Goal: Communication & Community: Answer question/provide support

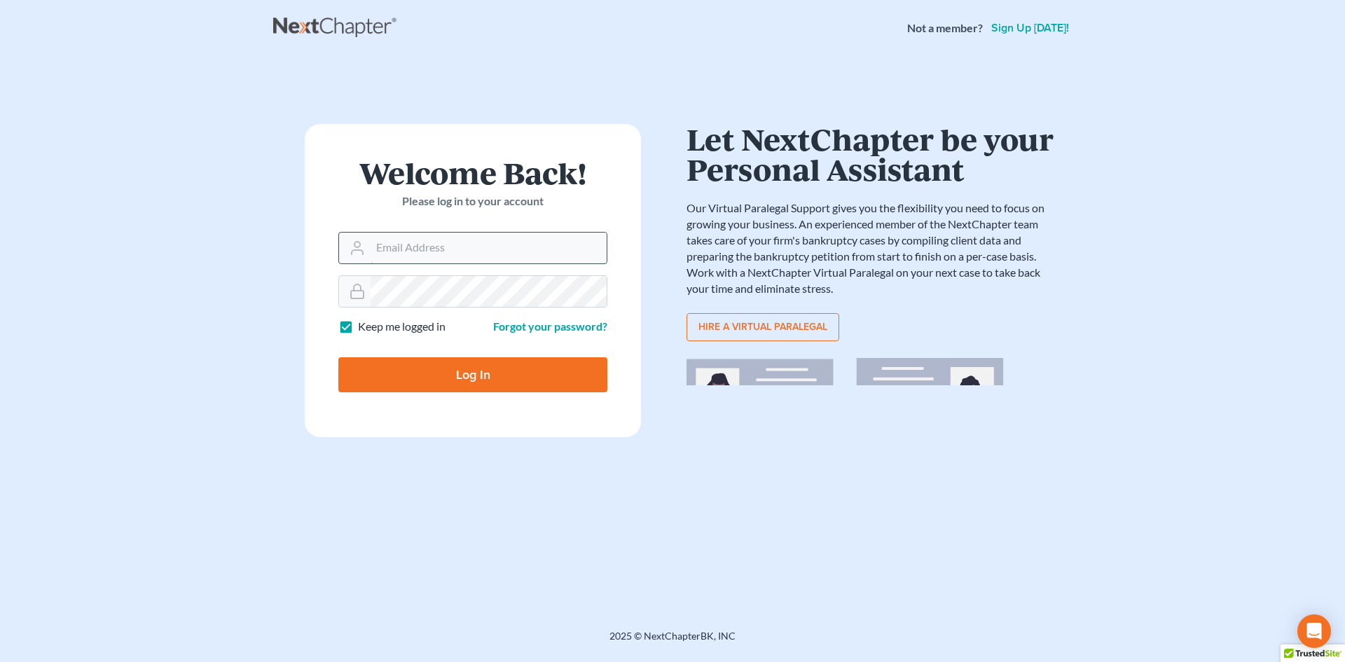
click at [382, 246] on input "Email Address" at bounding box center [489, 248] width 236 height 31
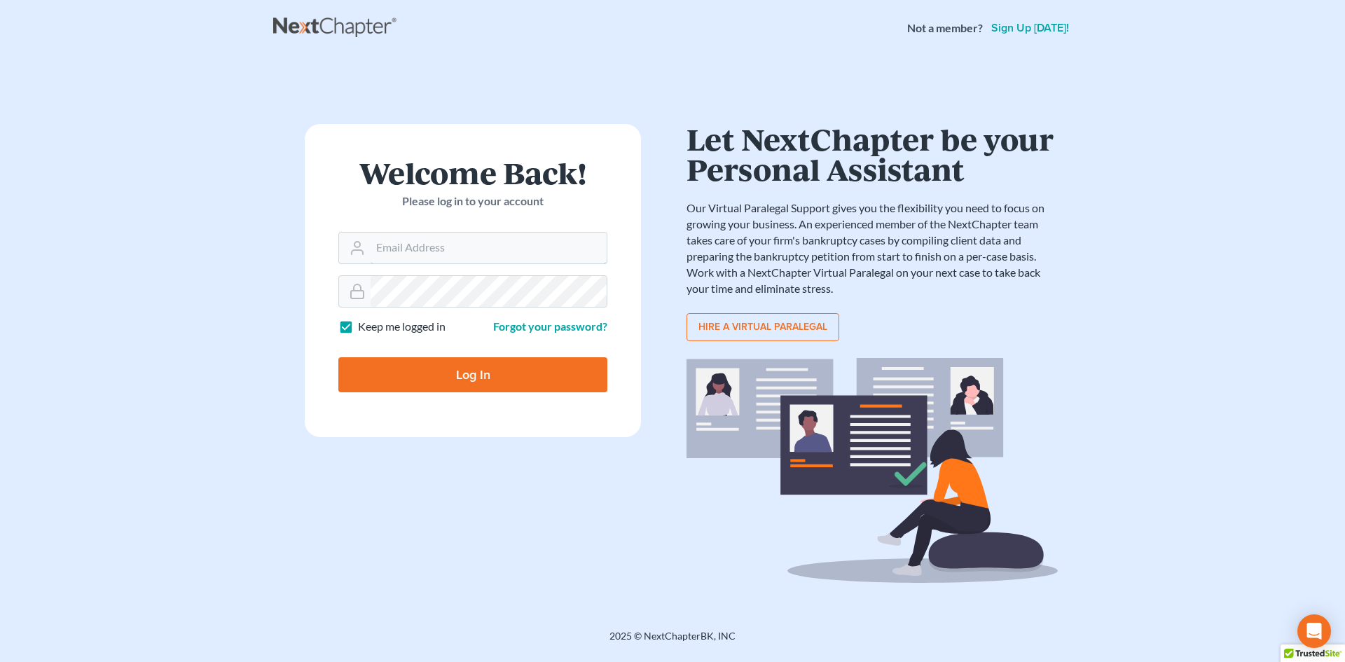
type input "[EMAIL_ADDRESS][DOMAIN_NAME]"
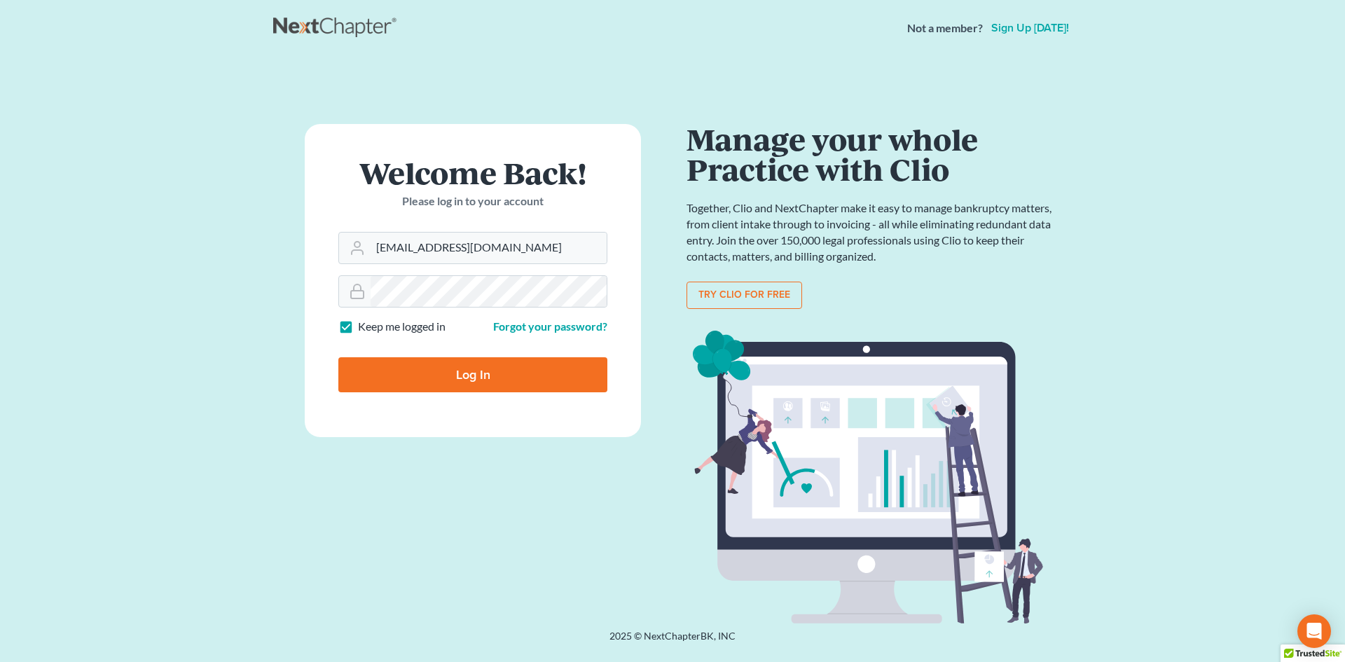
click at [481, 378] on input "Log In" at bounding box center [472, 374] width 269 height 35
type input "Thinking..."
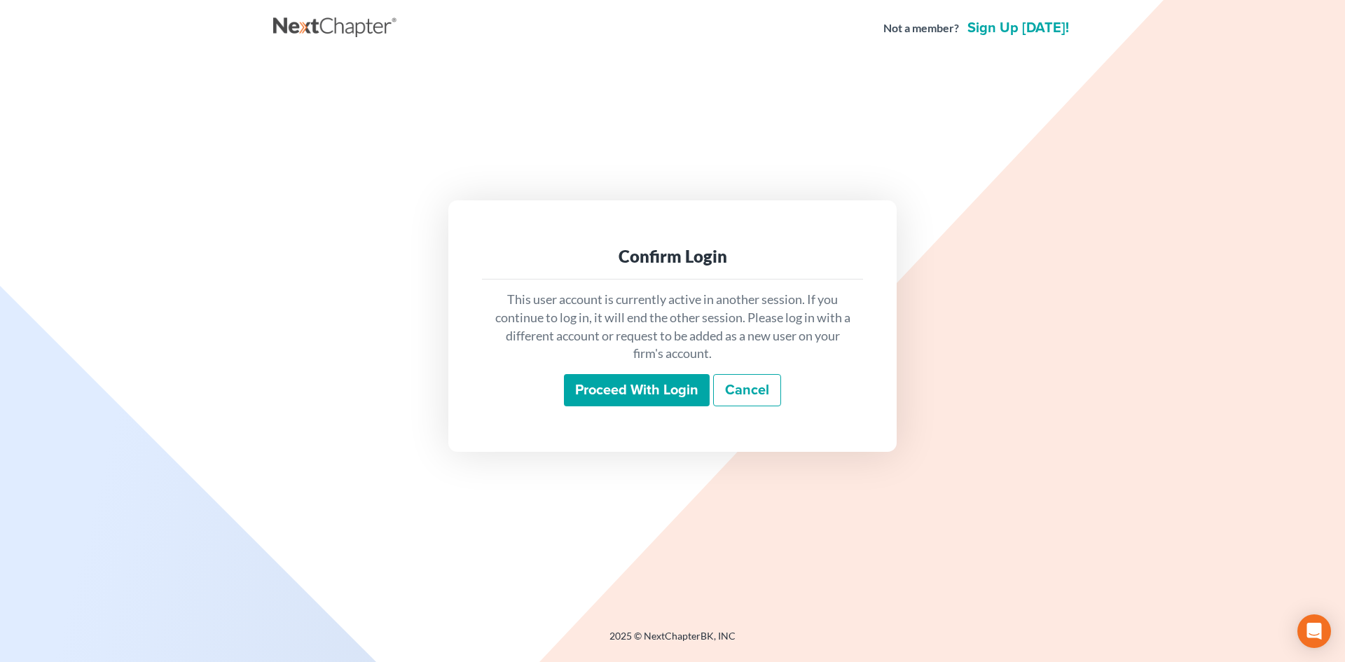
click at [669, 392] on input "Proceed with login" at bounding box center [637, 390] width 146 height 32
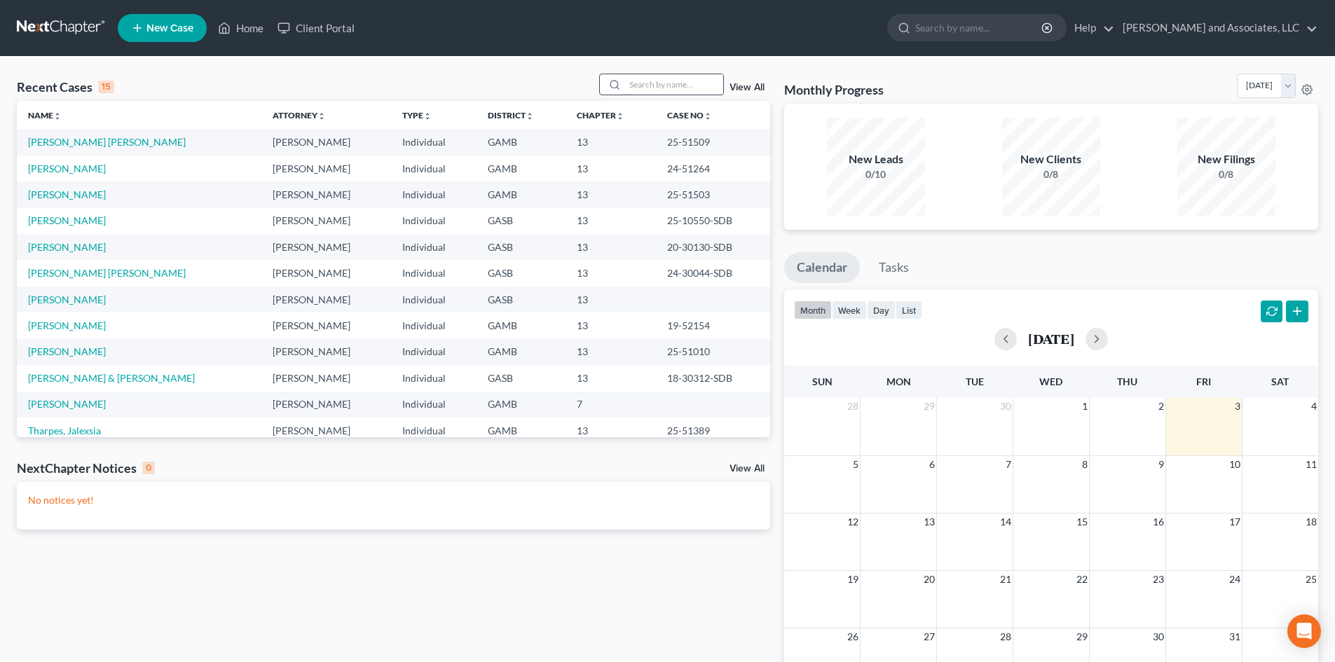
click at [652, 90] on input "search" at bounding box center [674, 84] width 98 height 20
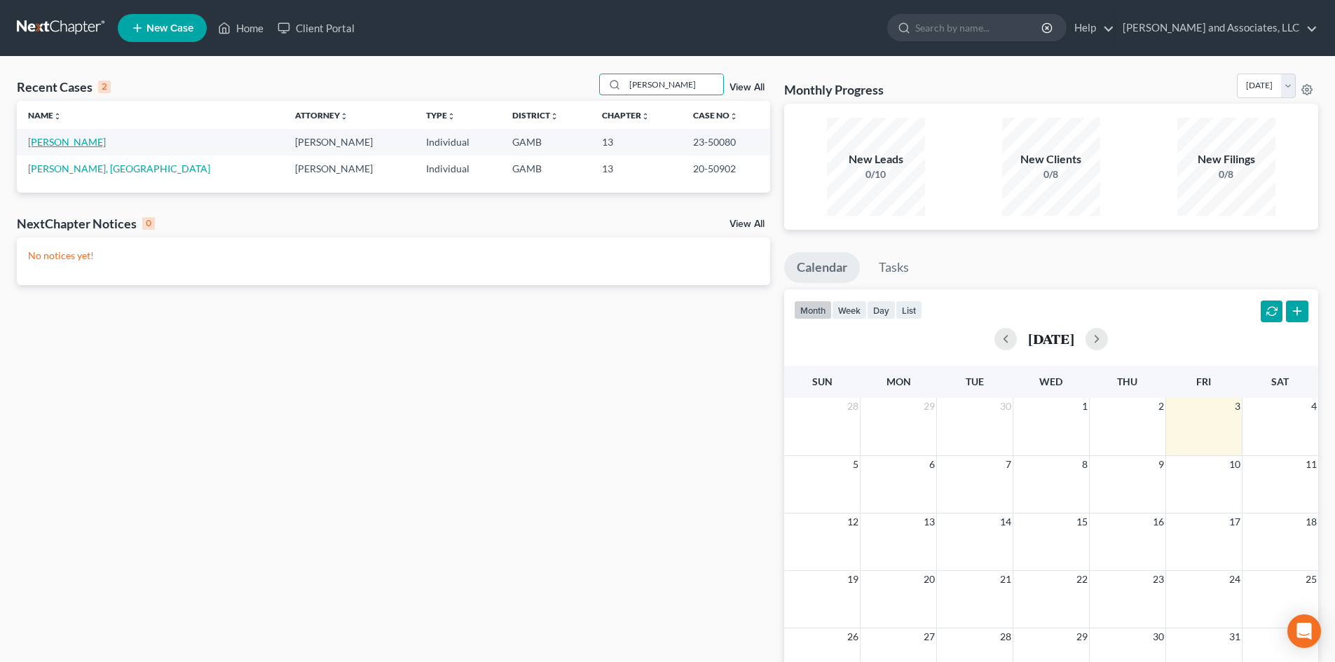
type input "[PERSON_NAME]"
click at [78, 144] on link "[PERSON_NAME]" at bounding box center [67, 142] width 78 height 12
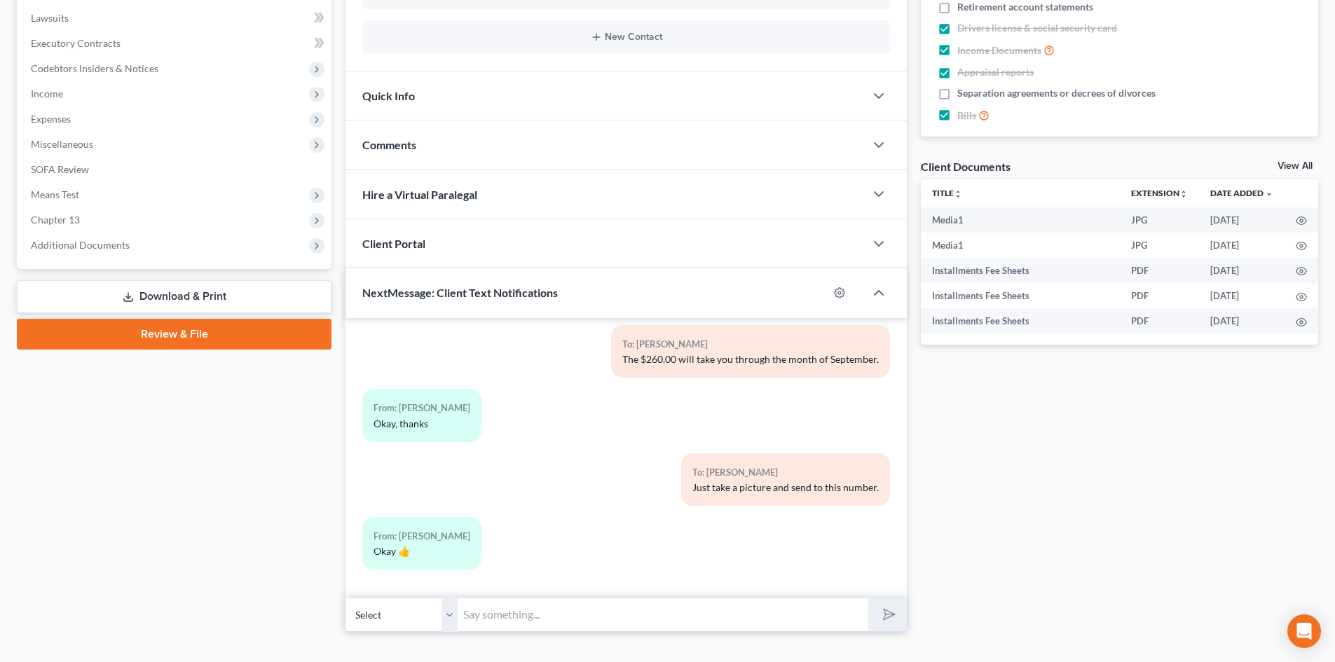
scroll to position [390, 0]
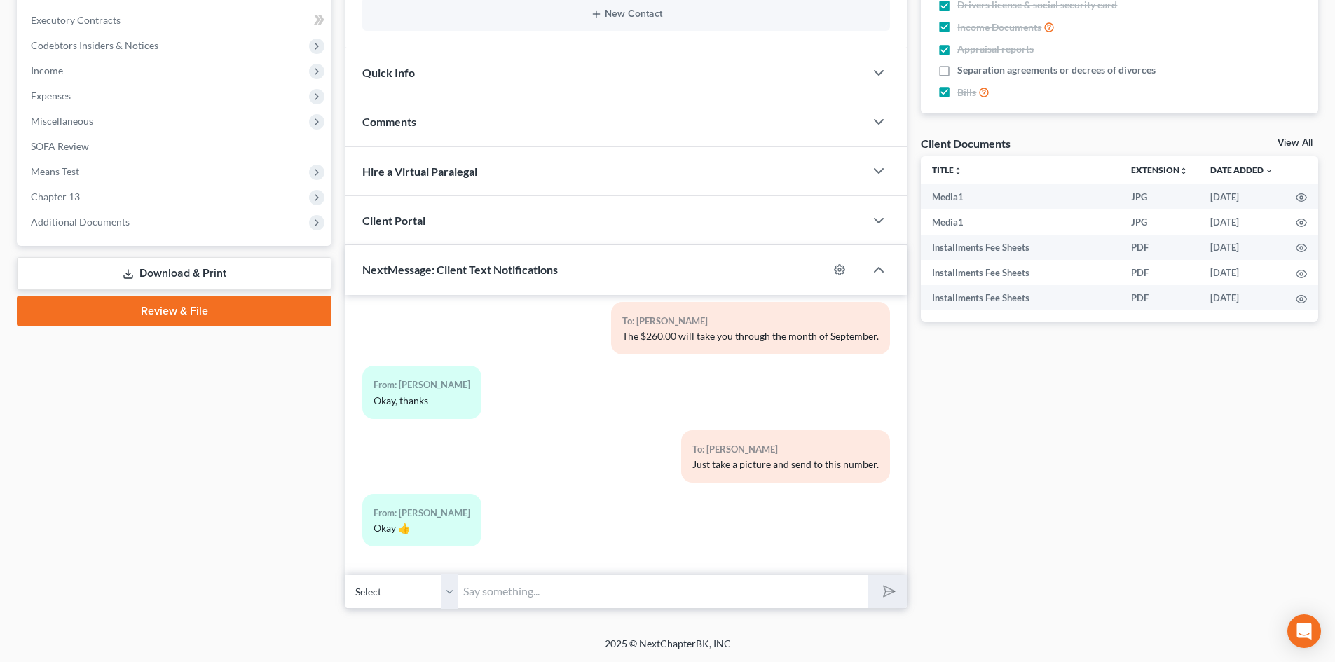
click at [448, 594] on select "Select [PHONE_NUMBER] - [PERSON_NAME]" at bounding box center [401, 592] width 112 height 34
click at [345, 575] on select "Select [PHONE_NUMBER] - [PERSON_NAME]" at bounding box center [401, 592] width 112 height 34
click at [490, 593] on input "text" at bounding box center [663, 592] width 411 height 34
type input "[PERSON_NAME] this is [PERSON_NAME], just want to let you know that your case h…"
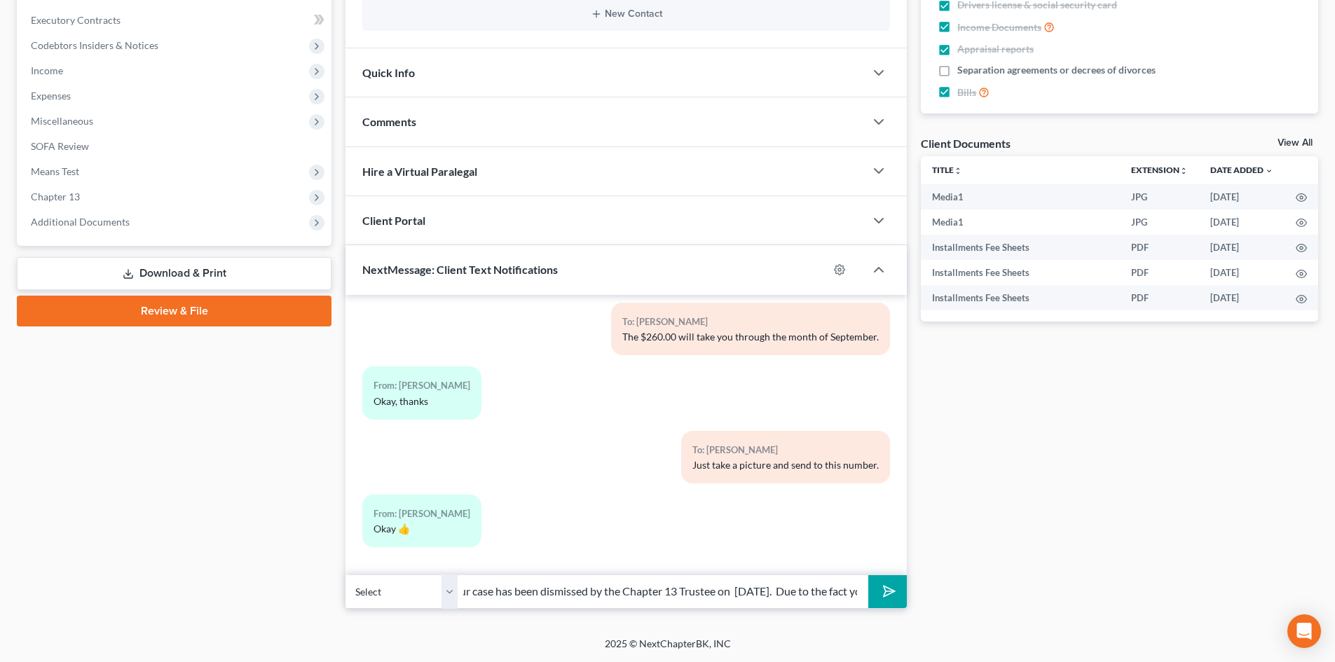
click at [868, 575] on button "submit" at bounding box center [887, 591] width 39 height 33
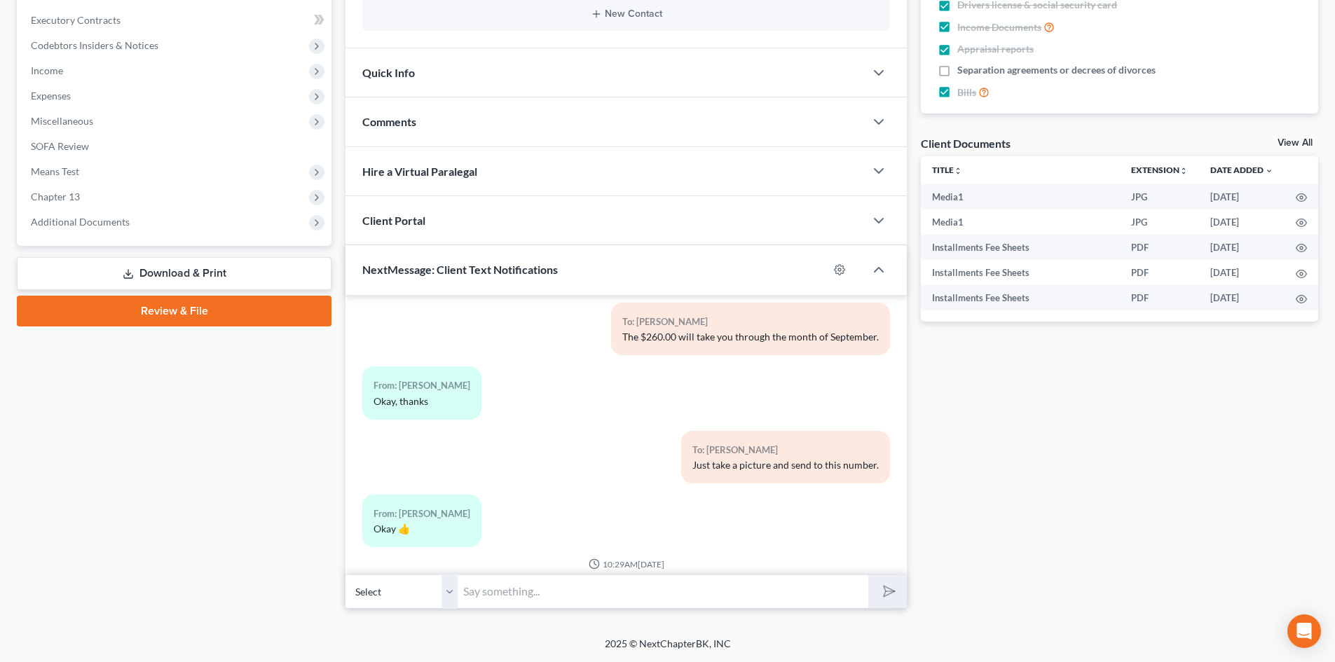
scroll to position [1439, 0]
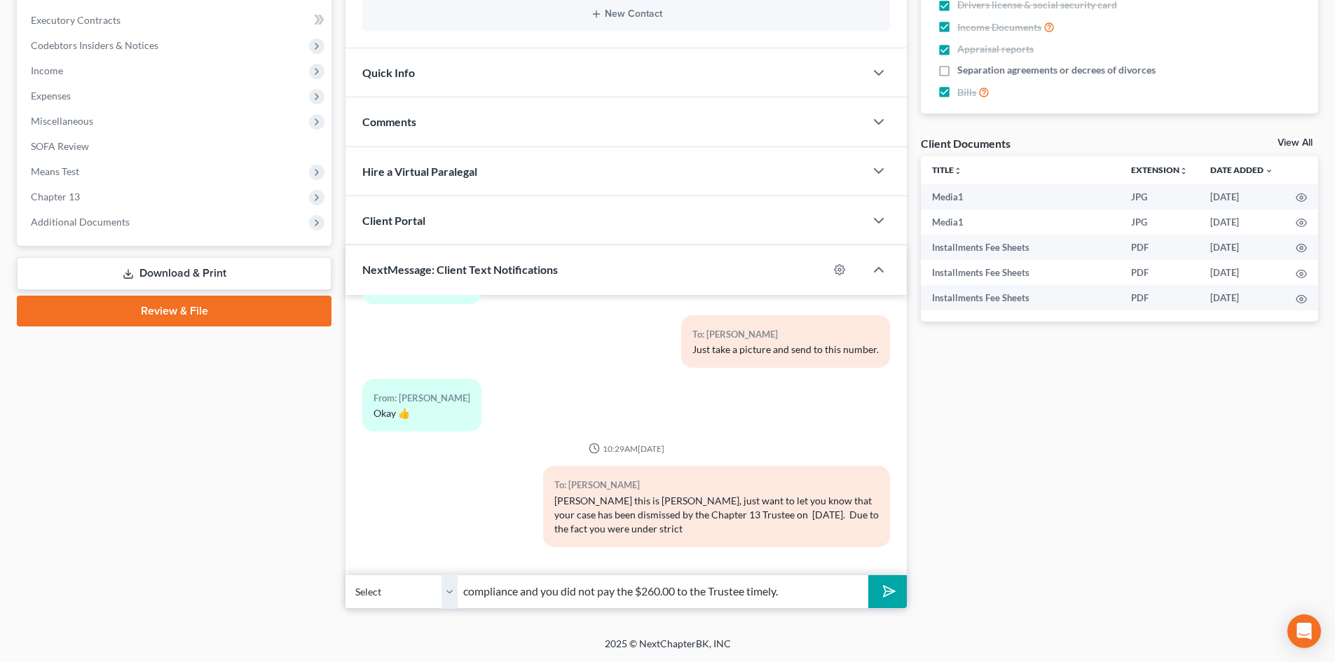
type input "compliance and you did not pay the $260.00 to the Trustee timely."
click at [868, 575] on button "submit" at bounding box center [887, 591] width 39 height 33
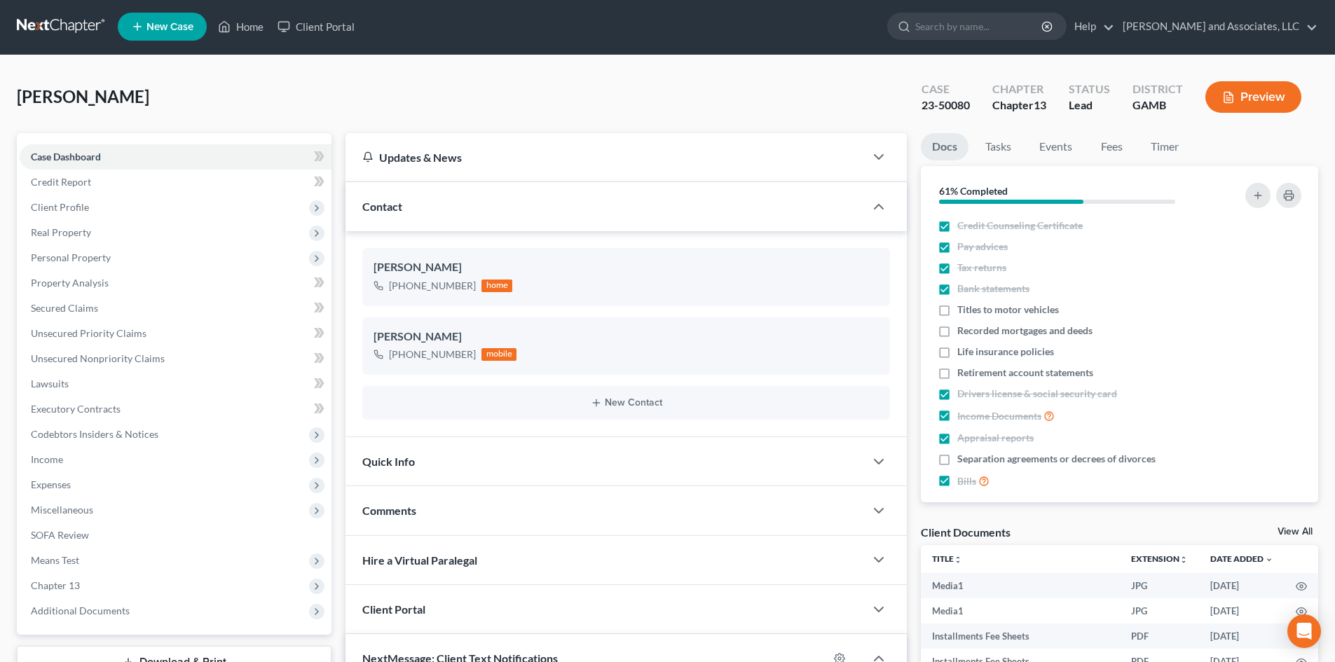
scroll to position [0, 0]
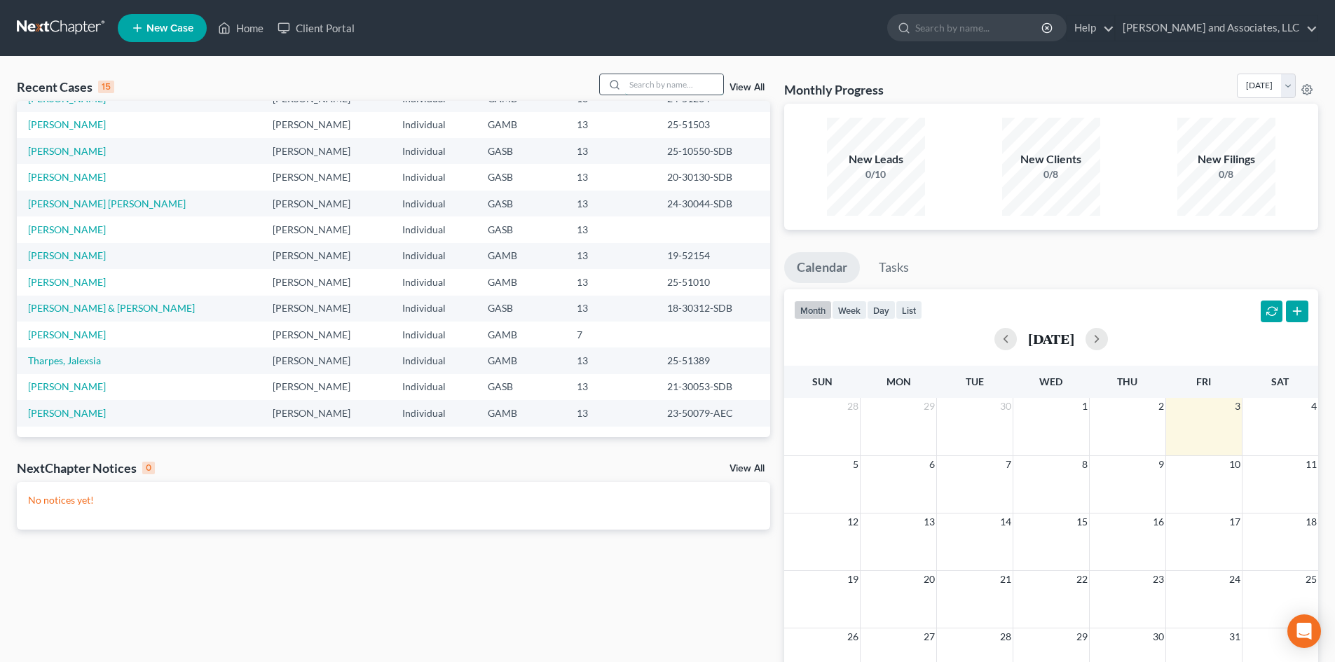
click at [654, 86] on input "search" at bounding box center [674, 84] width 98 height 20
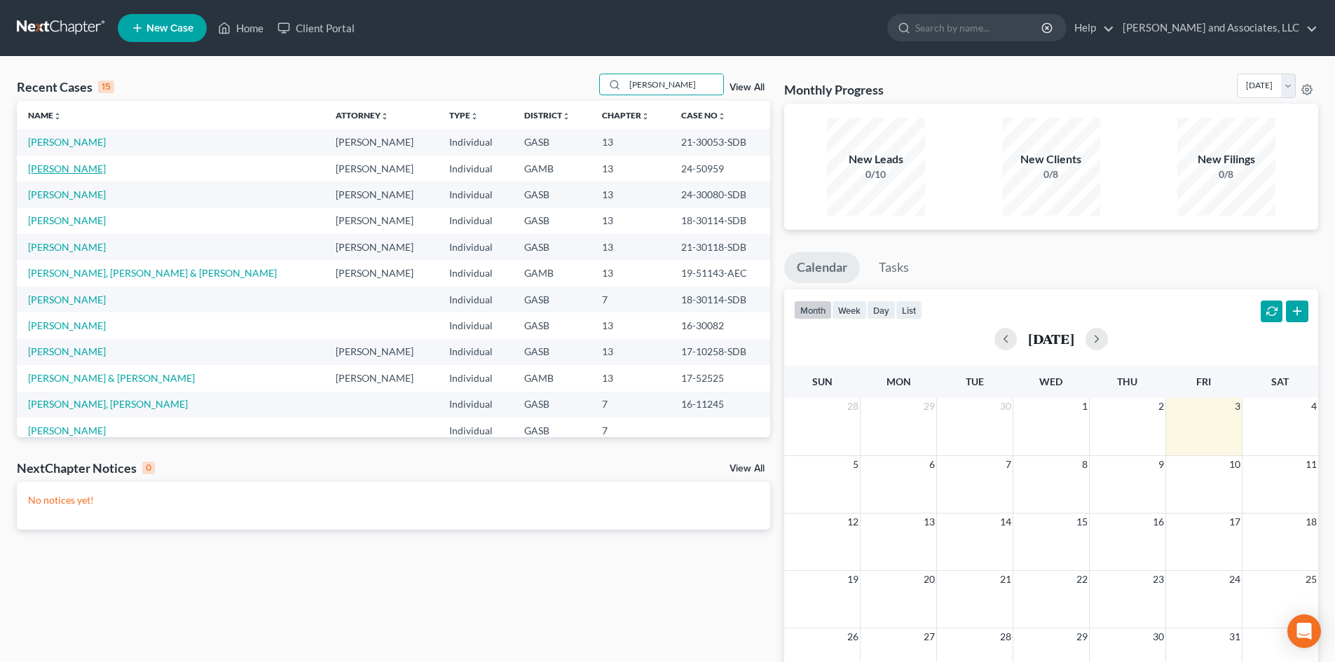
type input "[PERSON_NAME]"
click at [88, 171] on link "[PERSON_NAME]" at bounding box center [67, 169] width 78 height 12
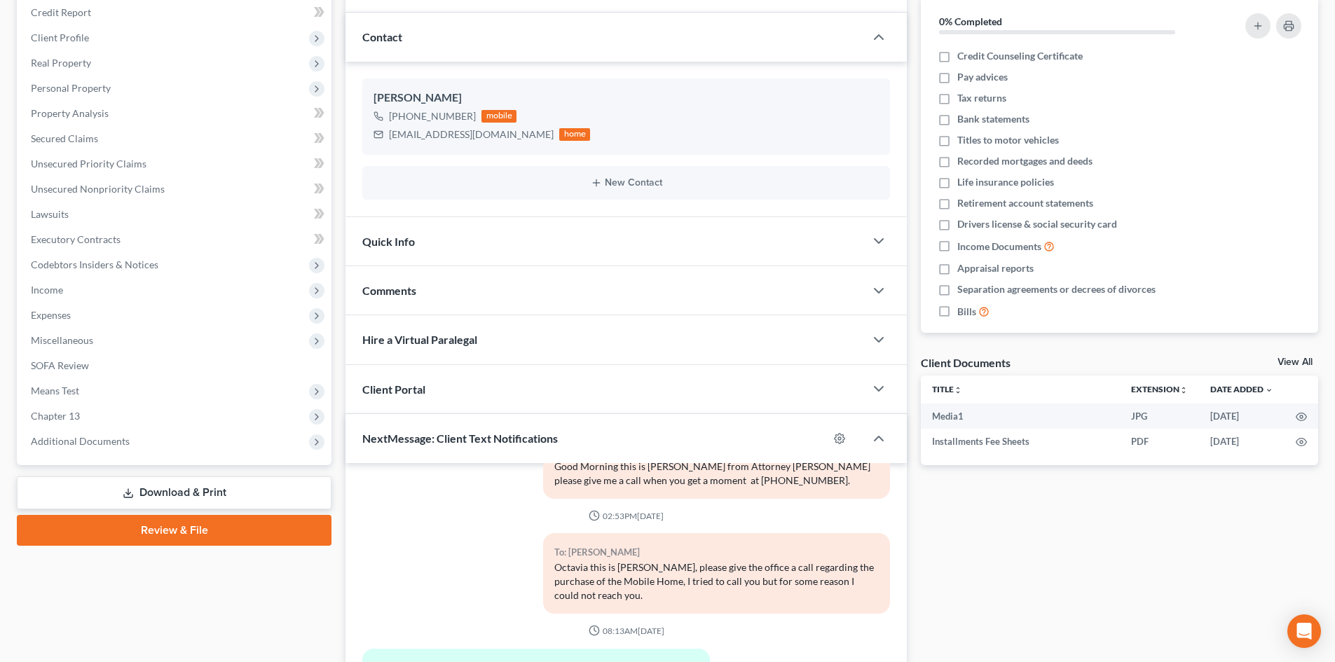
scroll to position [339, 0]
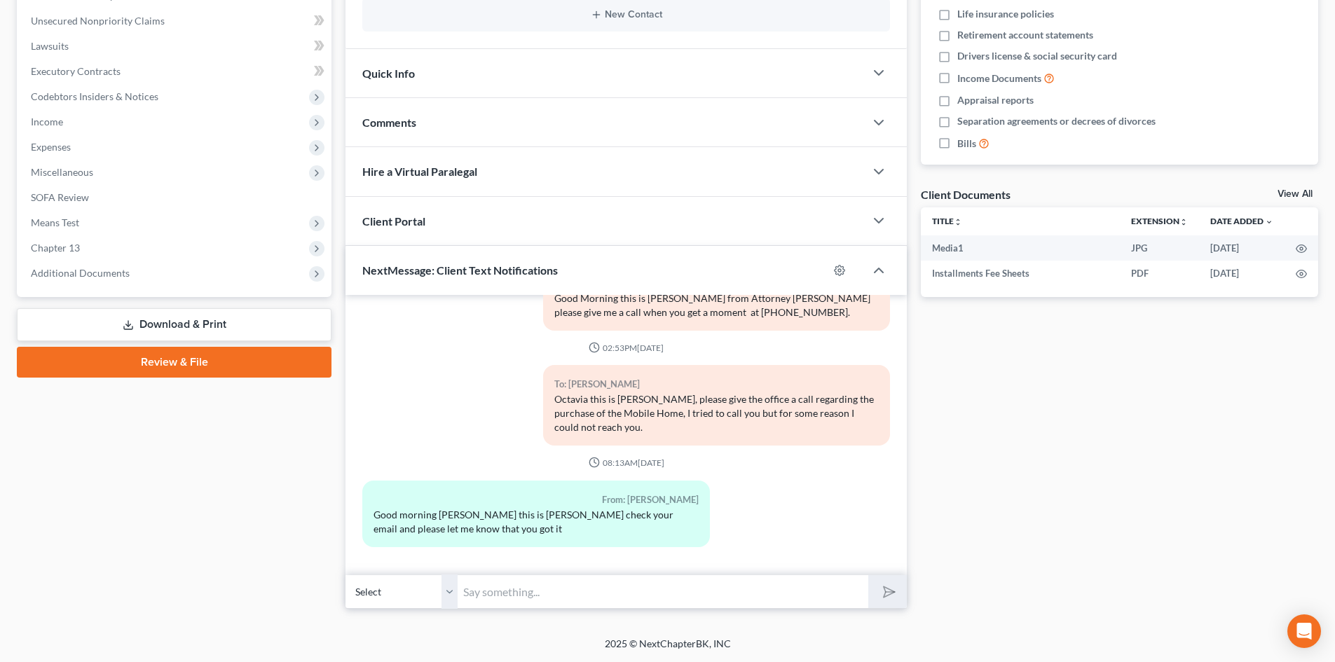
click at [452, 604] on select "Select [PHONE_NUMBER] - [PERSON_NAME]" at bounding box center [401, 592] width 112 height 34
click at [345, 575] on select "Select [PHONE_NUMBER] - [PERSON_NAME]" at bounding box center [401, 592] width 112 height 34
click at [483, 590] on input "text" at bounding box center [663, 592] width 411 height 34
click at [773, 547] on div "From: [PERSON_NAME] Good morning [PERSON_NAME] this is [PERSON_NAME] check your…" at bounding box center [626, 520] width 542 height 78
click at [476, 598] on input "O" at bounding box center [663, 592] width 411 height 34
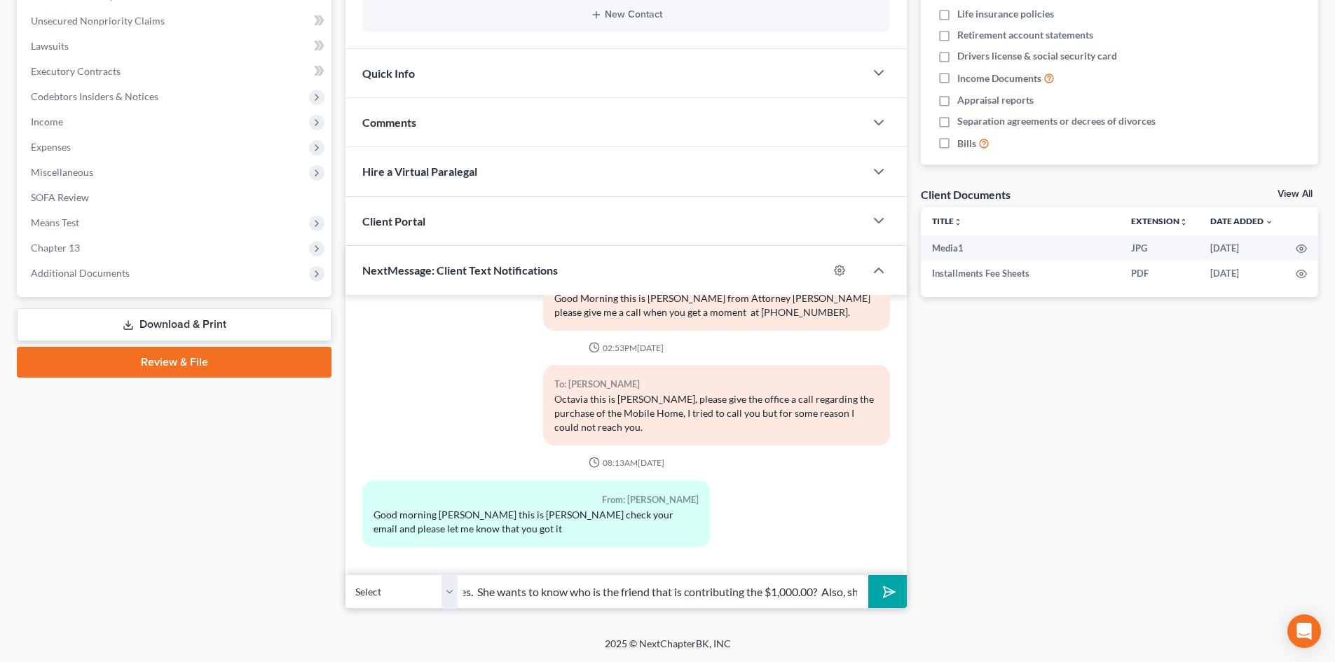
scroll to position [0, 383]
type input "Octavia this is [PERSON_NAME], the Trustee has QUESTIONS!! on your expenses. Sh…"
click at [868, 575] on button "submit" at bounding box center [887, 591] width 39 height 33
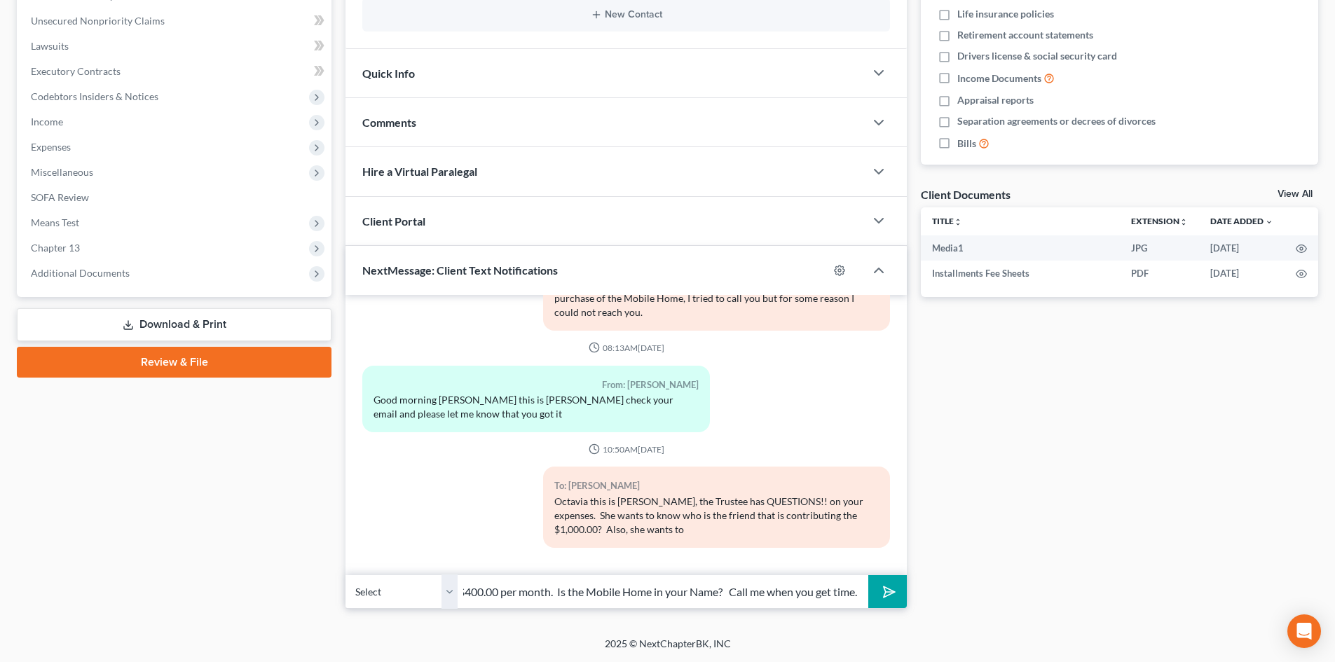
scroll to position [0, 378]
type input "know the source of the real estate income? It reflects that you are receiving $…"
click at [868, 575] on button "submit" at bounding box center [887, 591] width 39 height 33
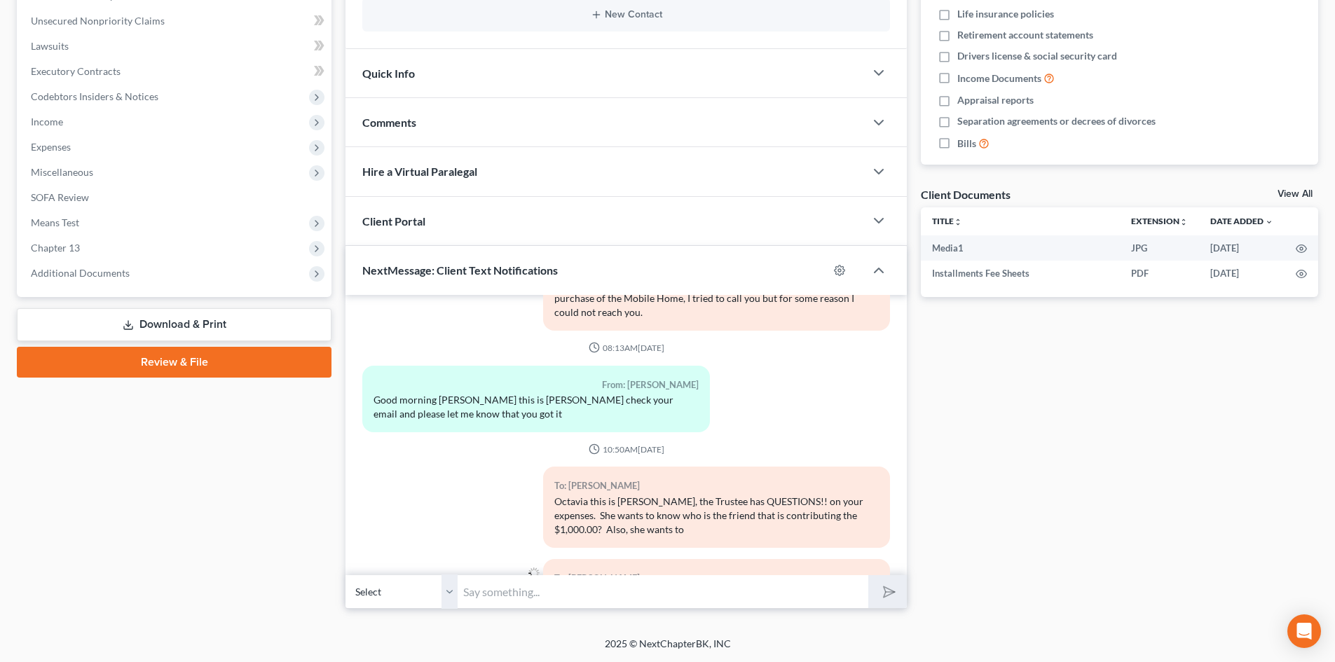
scroll to position [2773, 0]
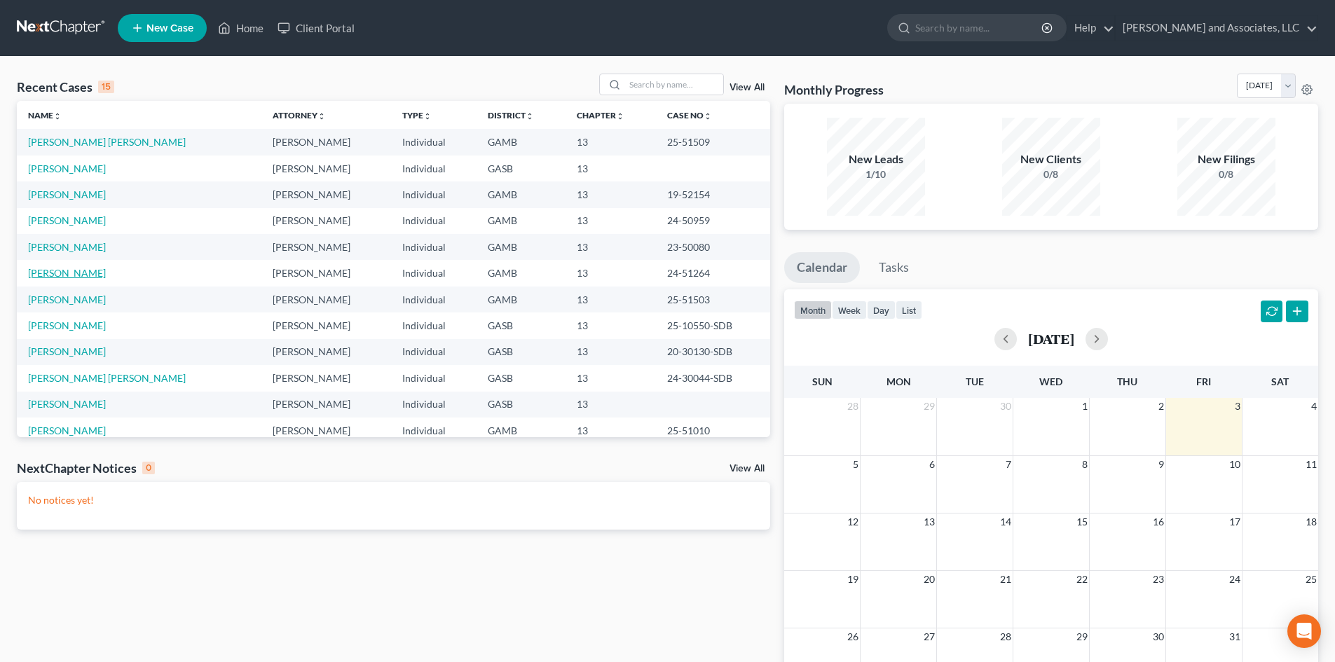
click at [84, 275] on link "[PERSON_NAME]" at bounding box center [67, 273] width 78 height 12
click at [85, 275] on link "[PERSON_NAME]" at bounding box center [67, 273] width 78 height 12
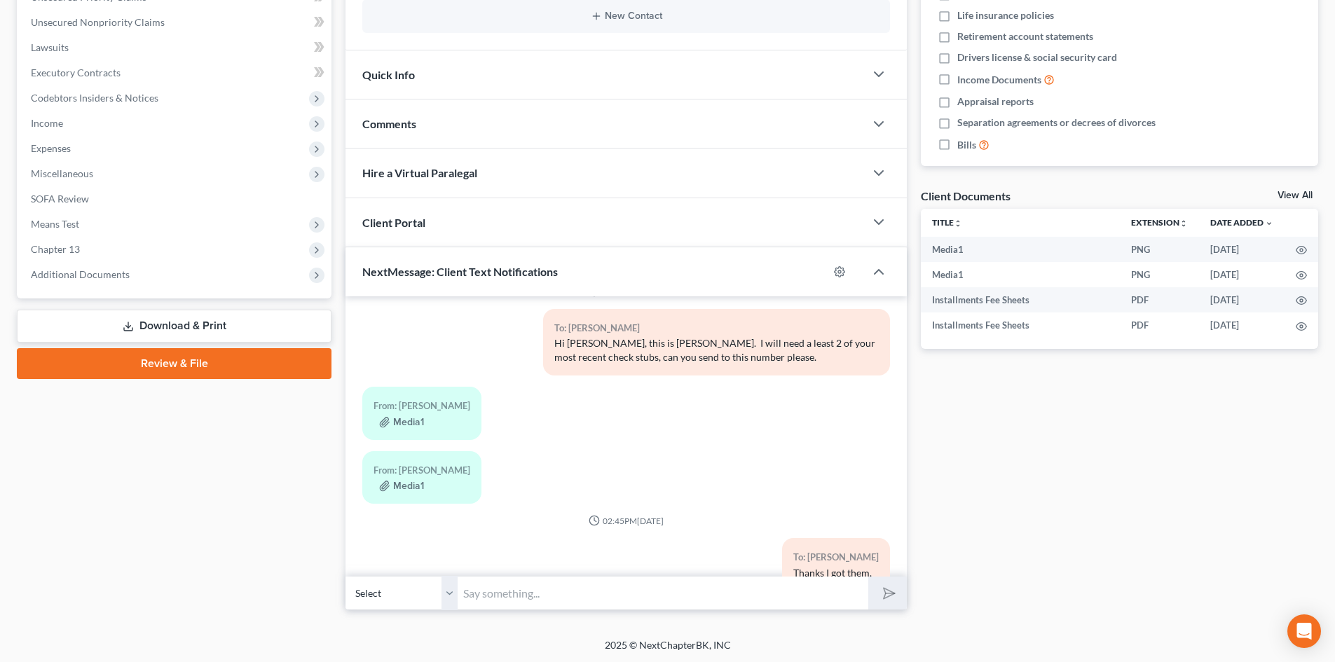
scroll to position [339, 0]
click at [452, 601] on select "Select [PHONE_NUMBER] - [PERSON_NAME]" at bounding box center [401, 592] width 112 height 34
click at [345, 575] on select "Select [PHONE_NUMBER] - [PERSON_NAME]" at bounding box center [401, 592] width 112 height 34
click at [492, 595] on input "text" at bounding box center [663, 592] width 411 height 34
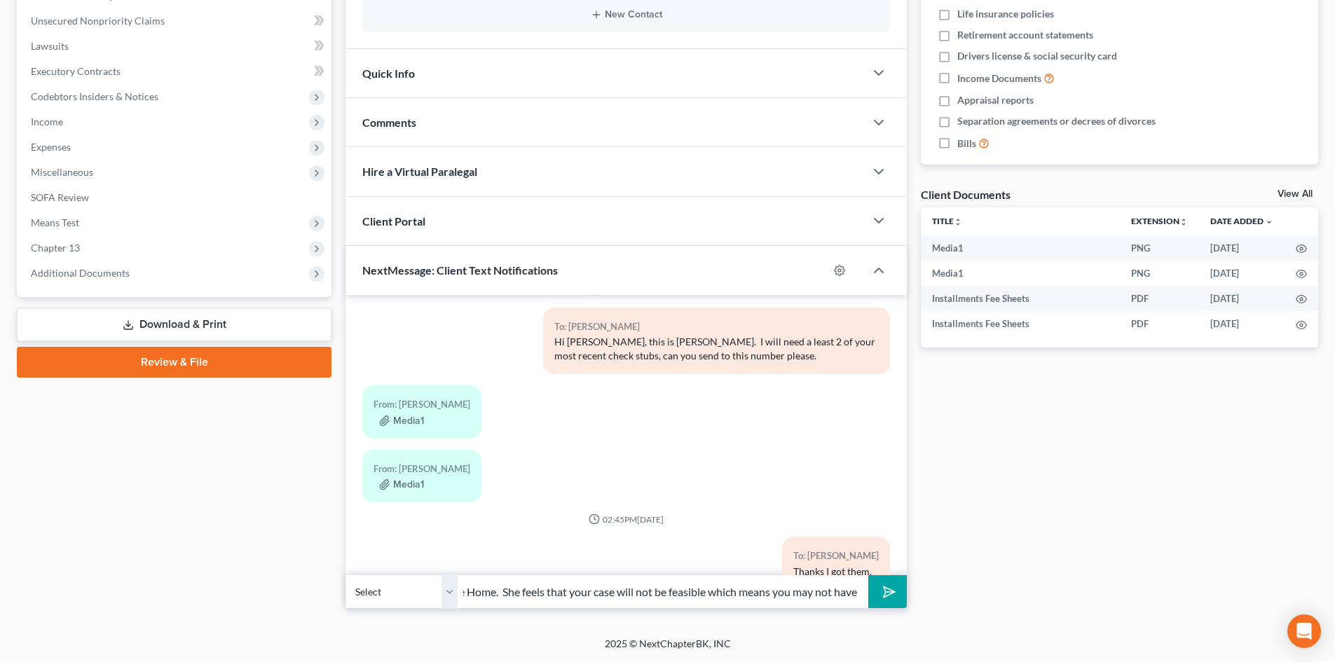
scroll to position [0, 362]
click at [868, 575] on button "submit" at bounding box center [887, 591] width 39 height 33
type input "Ariel this is Rose, the Trustee has responded to your purchase of a Mobile Home…"
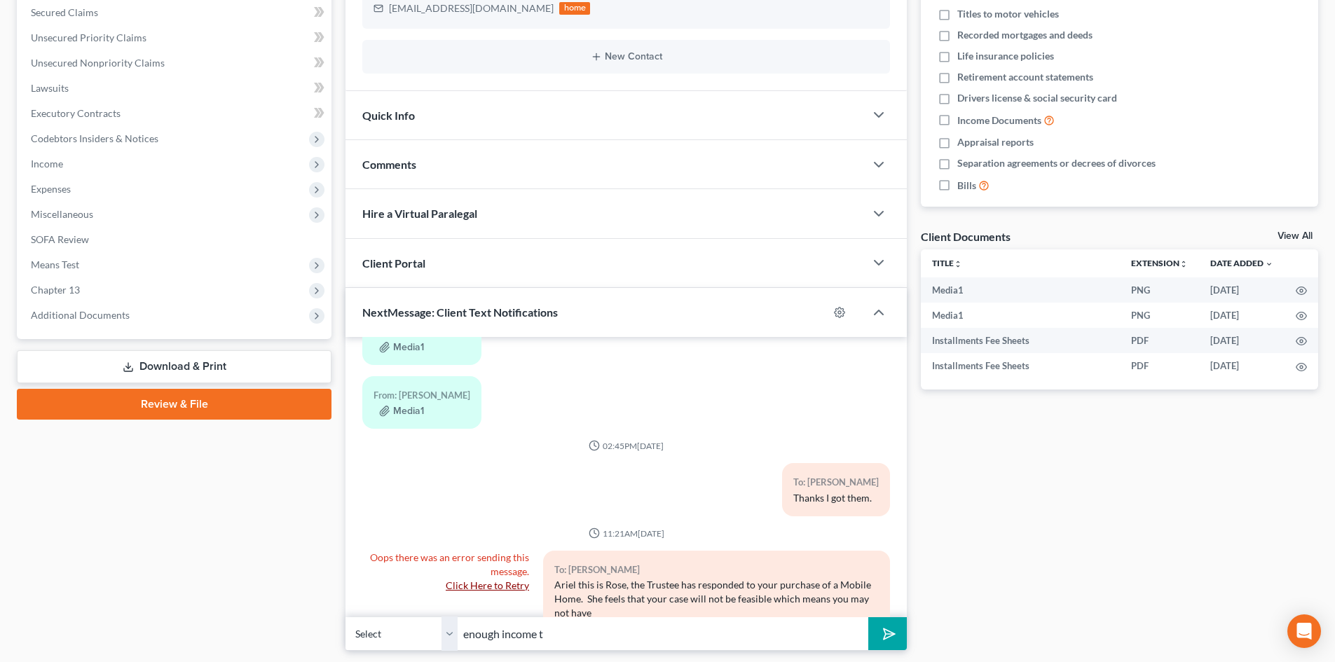
scroll to position [339, 0]
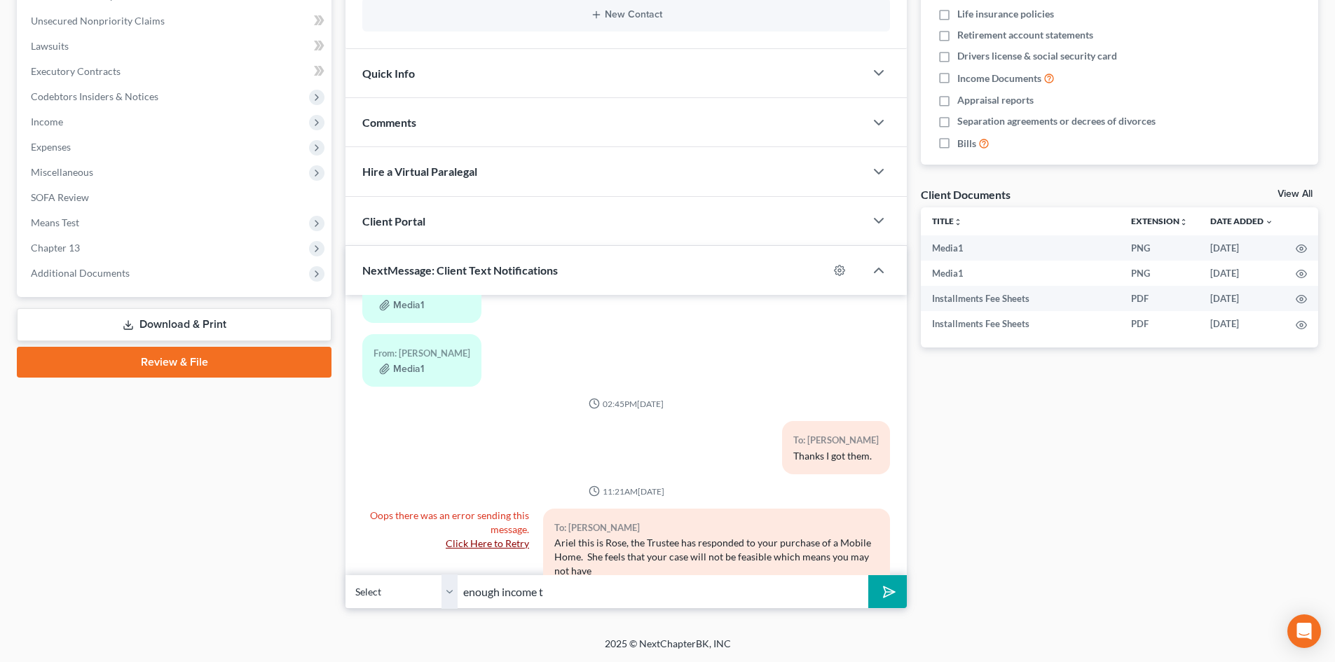
click at [448, 596] on select "Select [PHONE_NUMBER] - [PERSON_NAME]" at bounding box center [401, 592] width 112 height 34
click at [558, 587] on input "enough income t" at bounding box center [663, 592] width 411 height 34
type input "e"
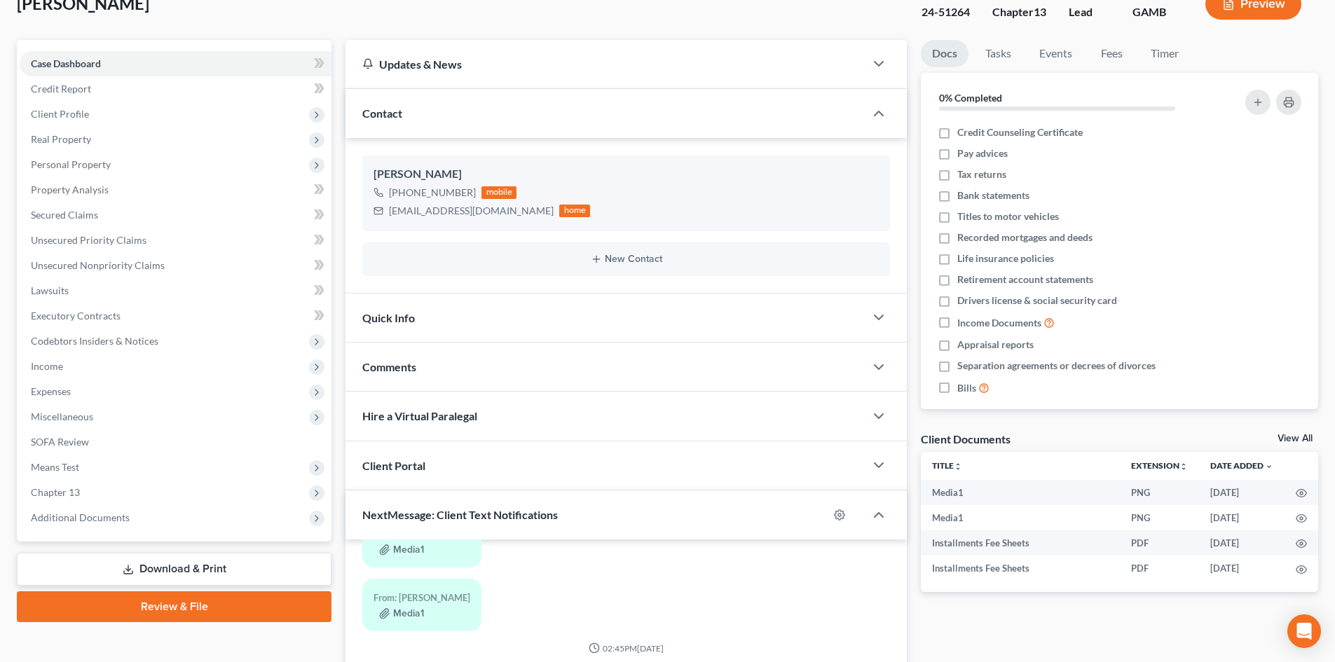
scroll to position [0, 0]
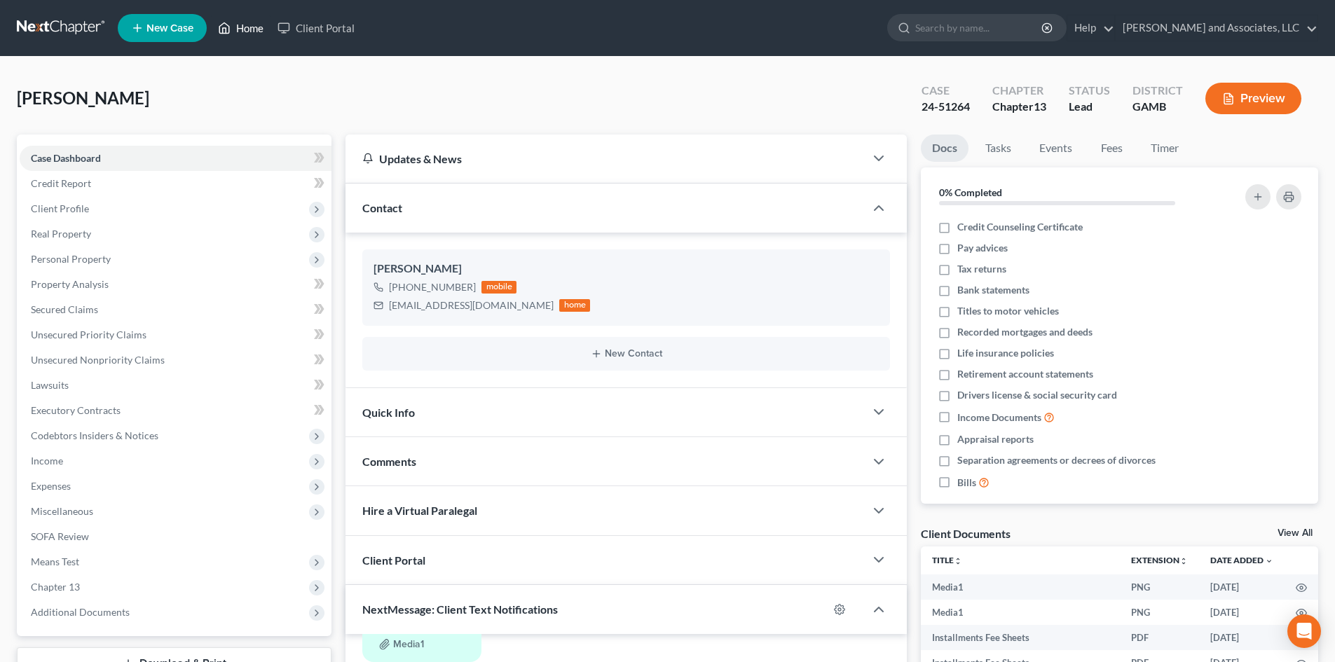
click at [247, 27] on link "Home" at bounding box center [241, 27] width 60 height 25
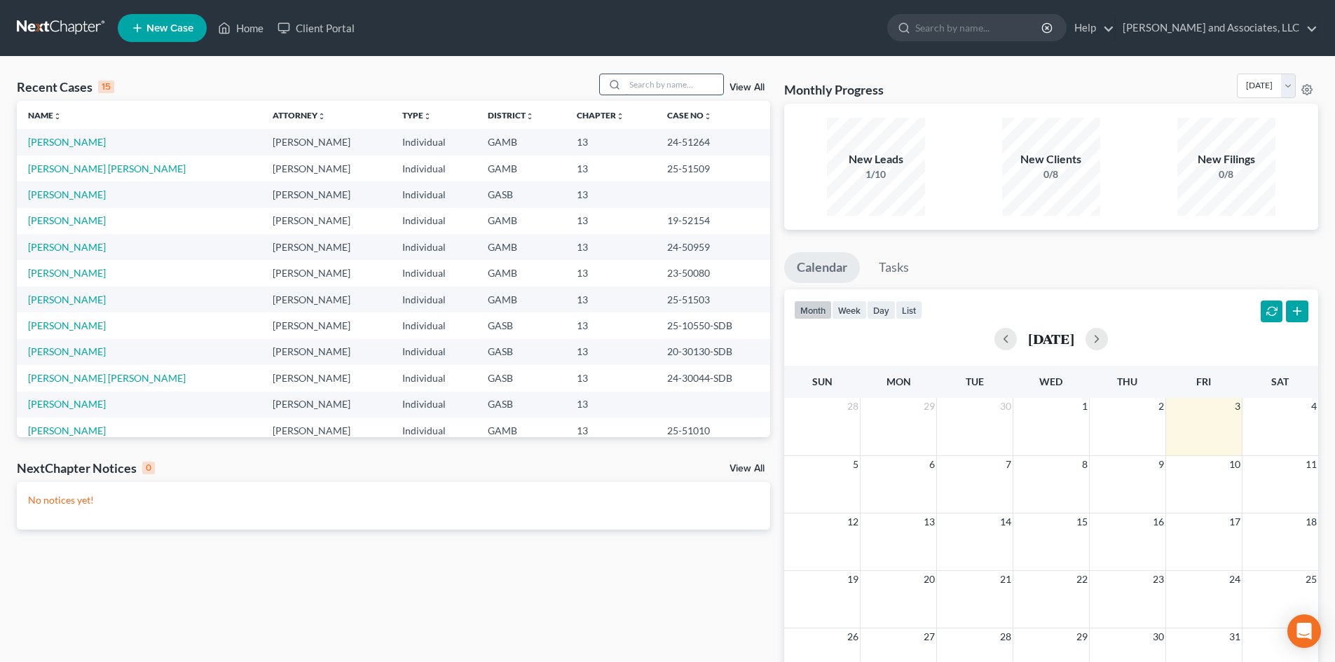
click at [638, 89] on input "search" at bounding box center [674, 84] width 98 height 20
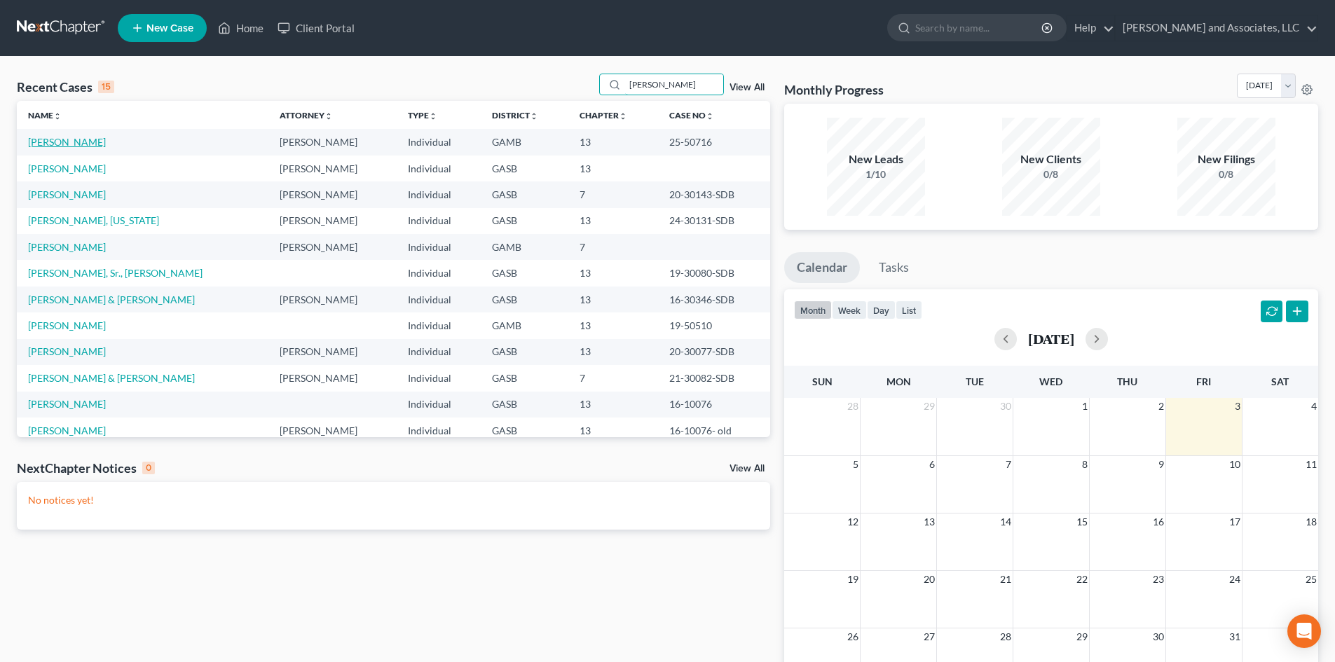
type input "[PERSON_NAME]"
click at [71, 140] on link "[PERSON_NAME]" at bounding box center [67, 142] width 78 height 12
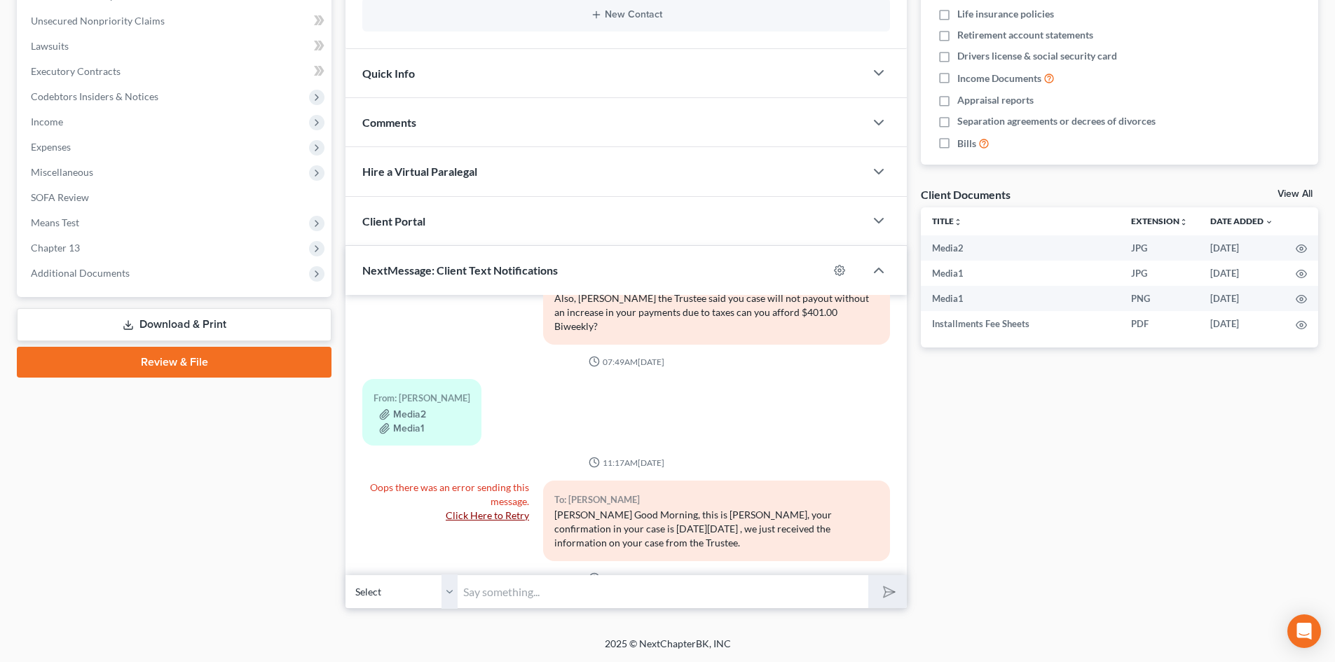
scroll to position [8587, 0]
